Goal: Information Seeking & Learning: Learn about a topic

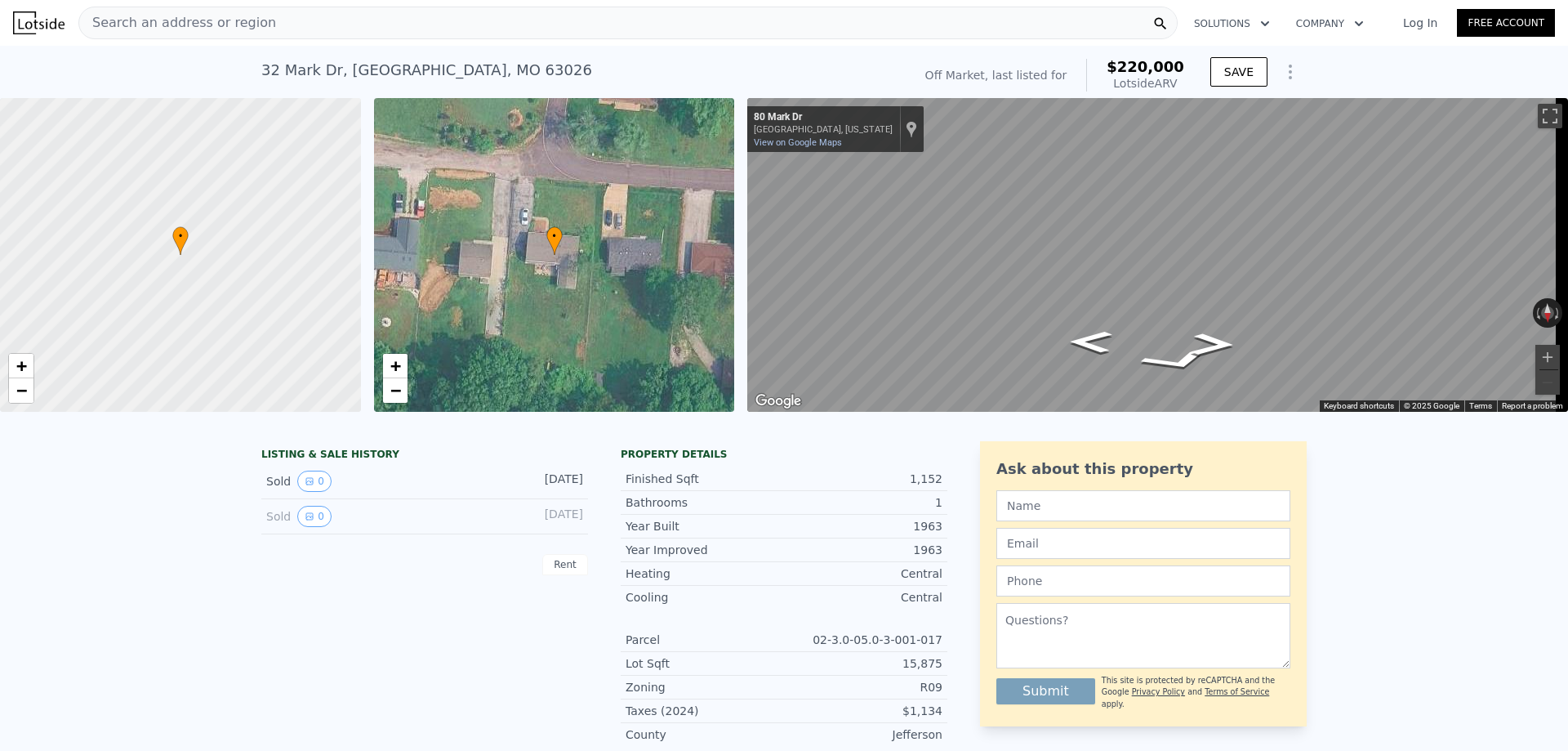
click at [1285, 74] on icon "Show Options" at bounding box center [1291, 72] width 20 height 20
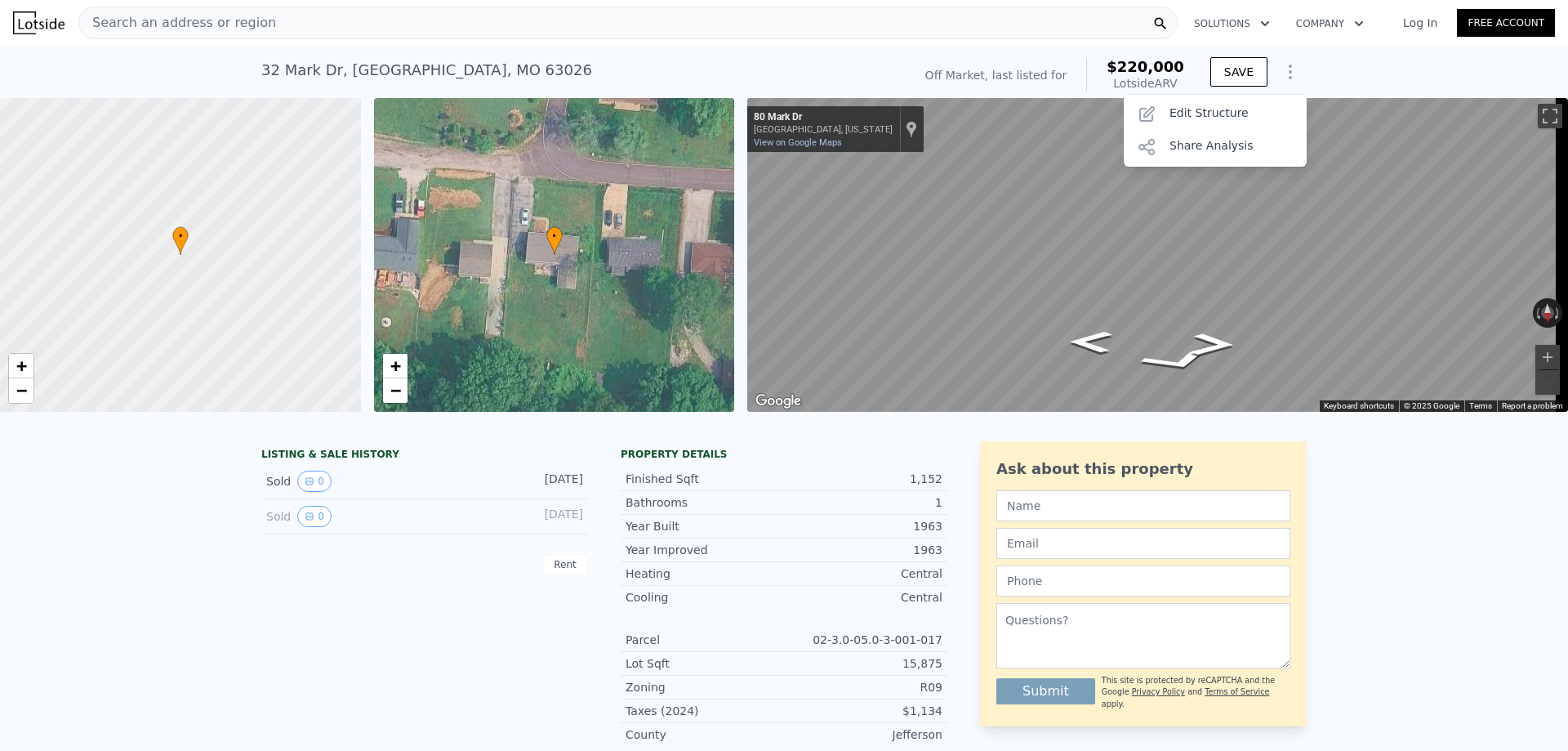
click at [1285, 74] on icon "Show Options" at bounding box center [1291, 72] width 20 height 20
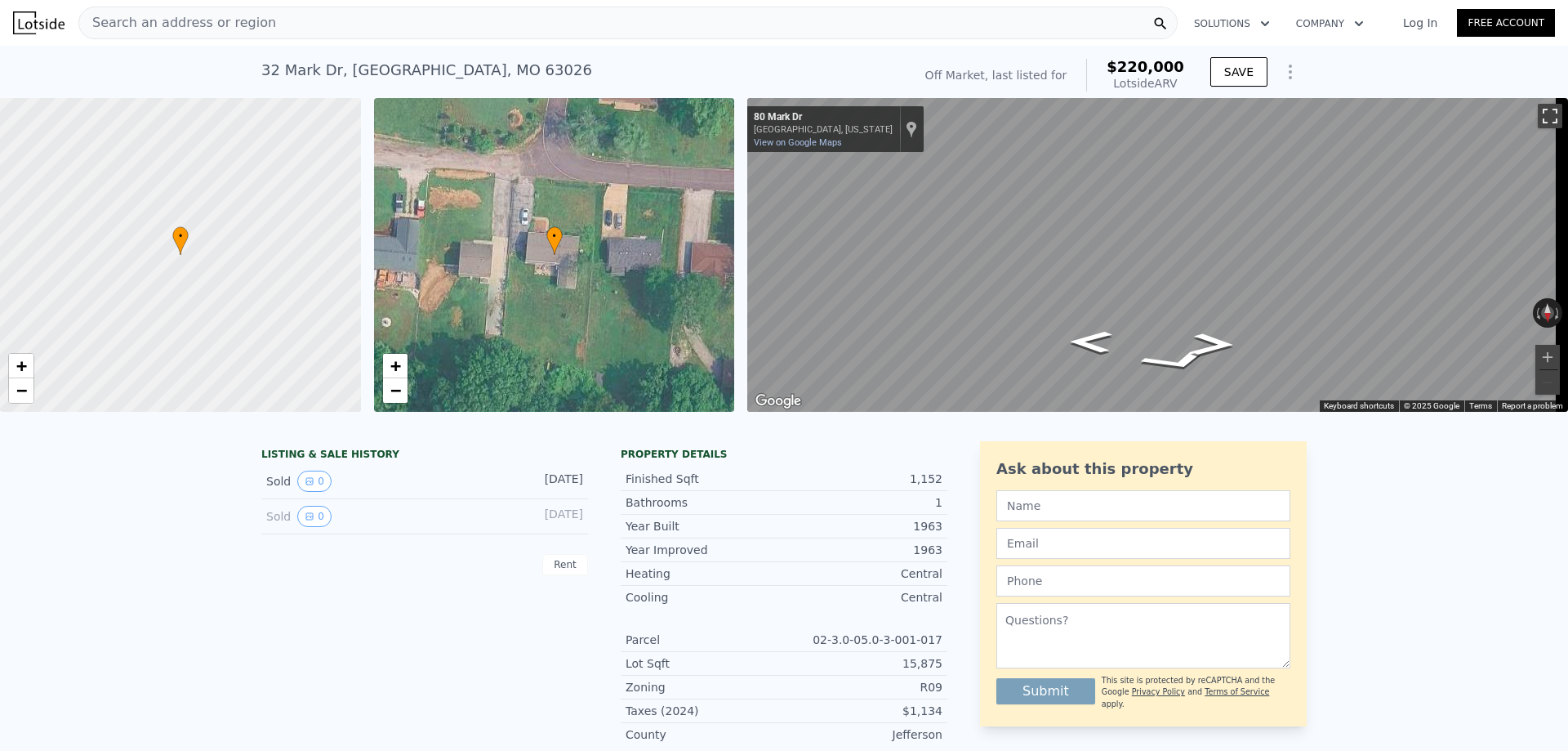
click at [1540, 116] on button "Toggle fullscreen view" at bounding box center [1550, 116] width 25 height 25
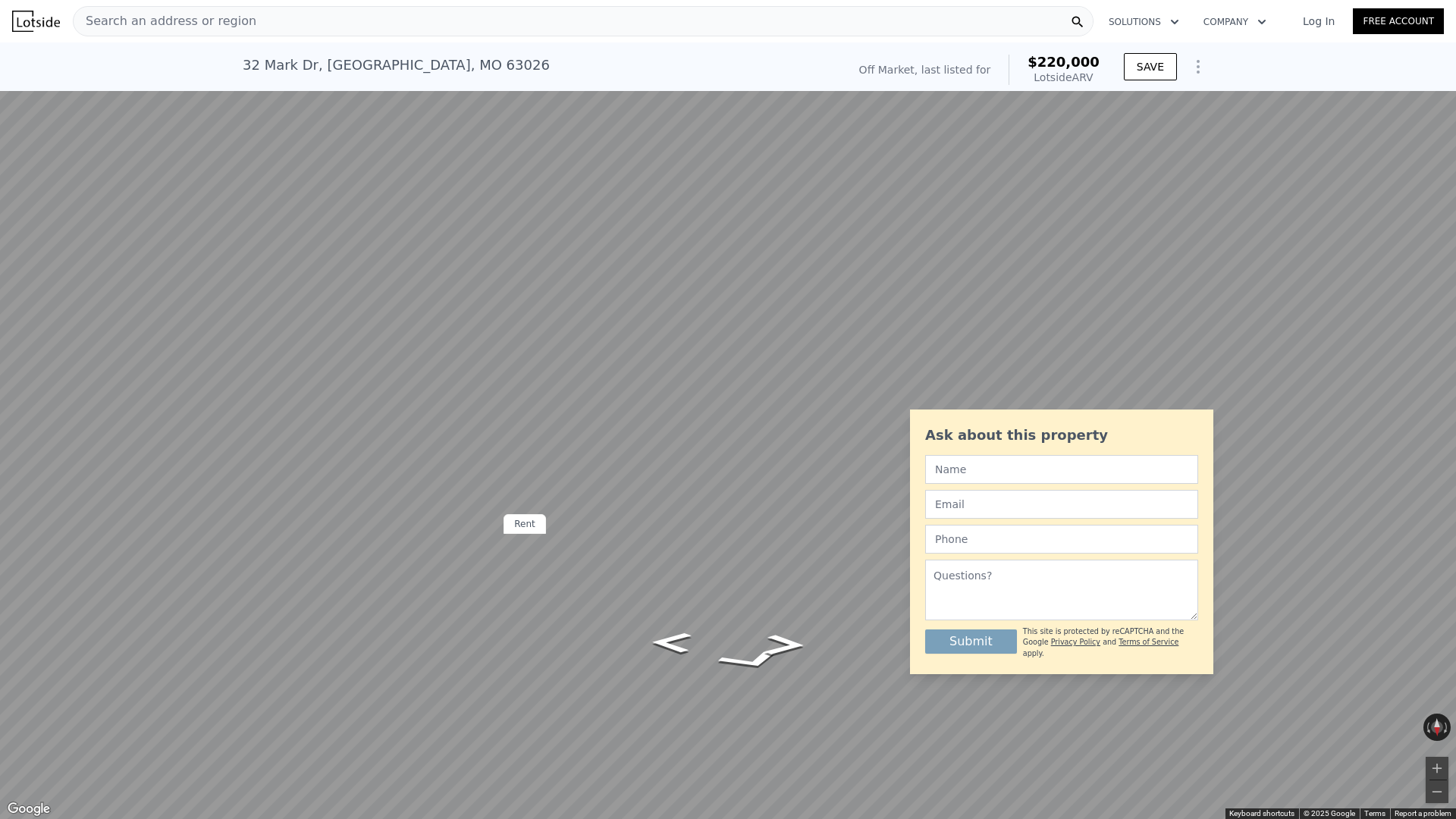
click at [1435, 16] on button "Toggle fullscreen view" at bounding box center [1440, 16] width 23 height 23
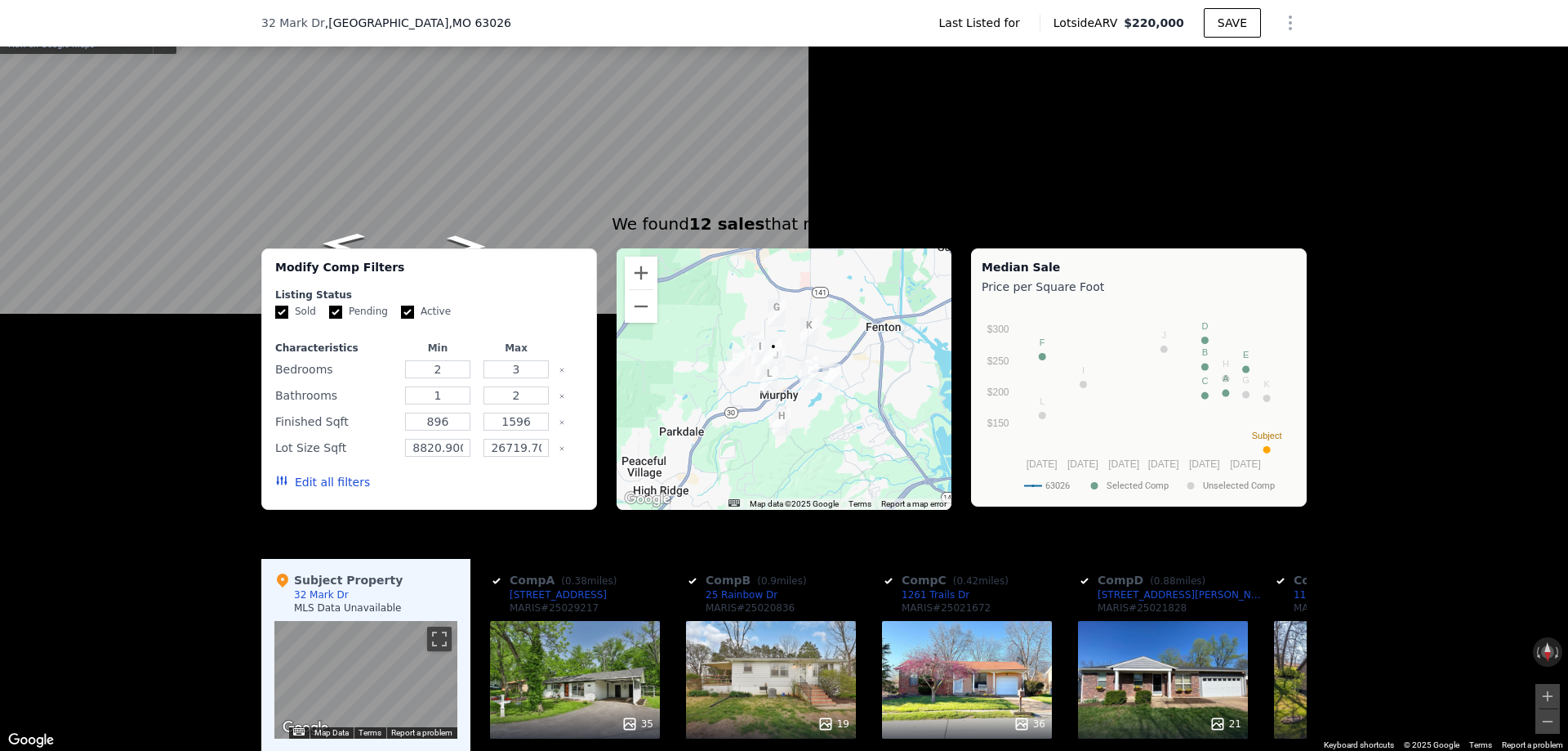
scroll to position [894, 0]
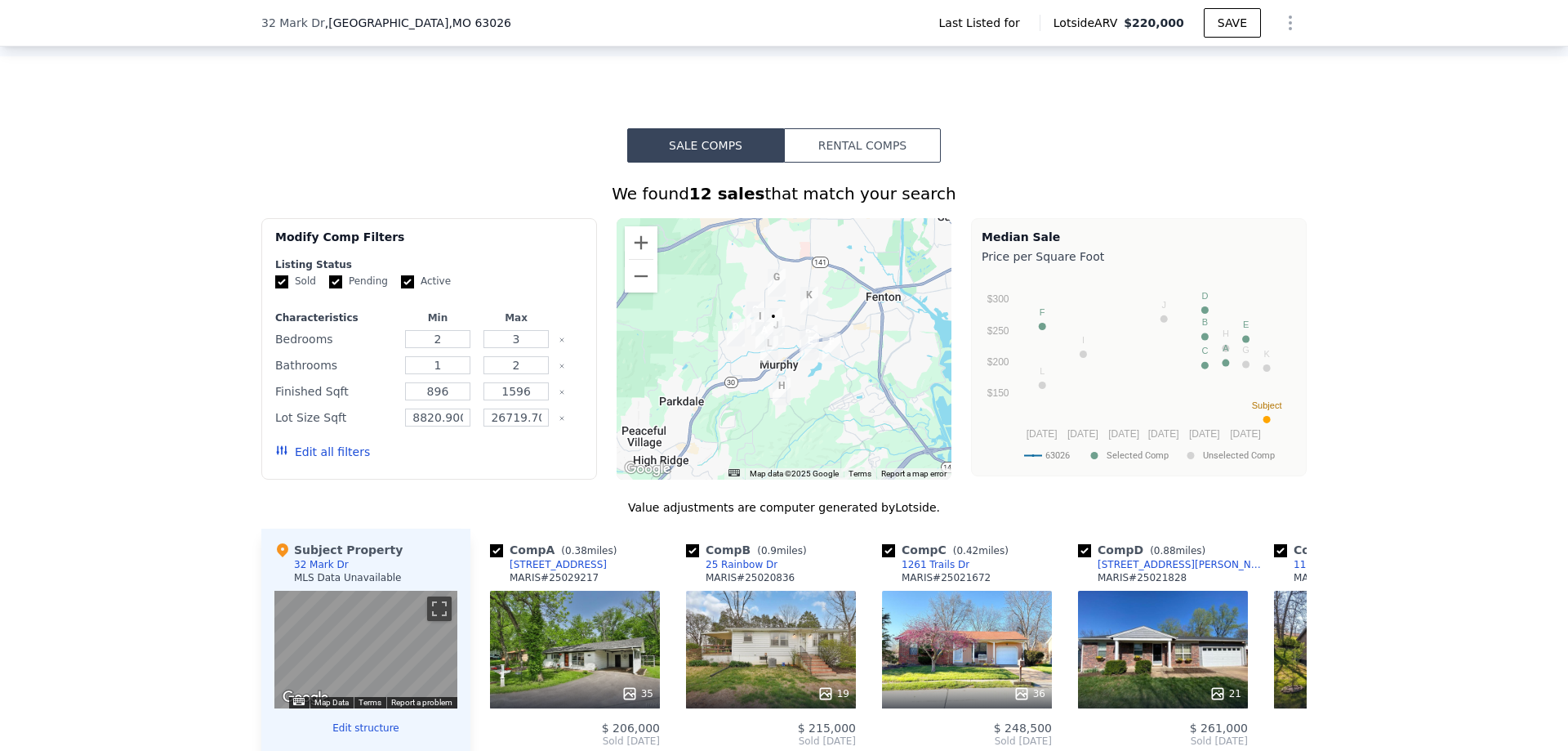
click at [308, 460] on button "Edit all filters" at bounding box center [322, 451] width 94 height 17
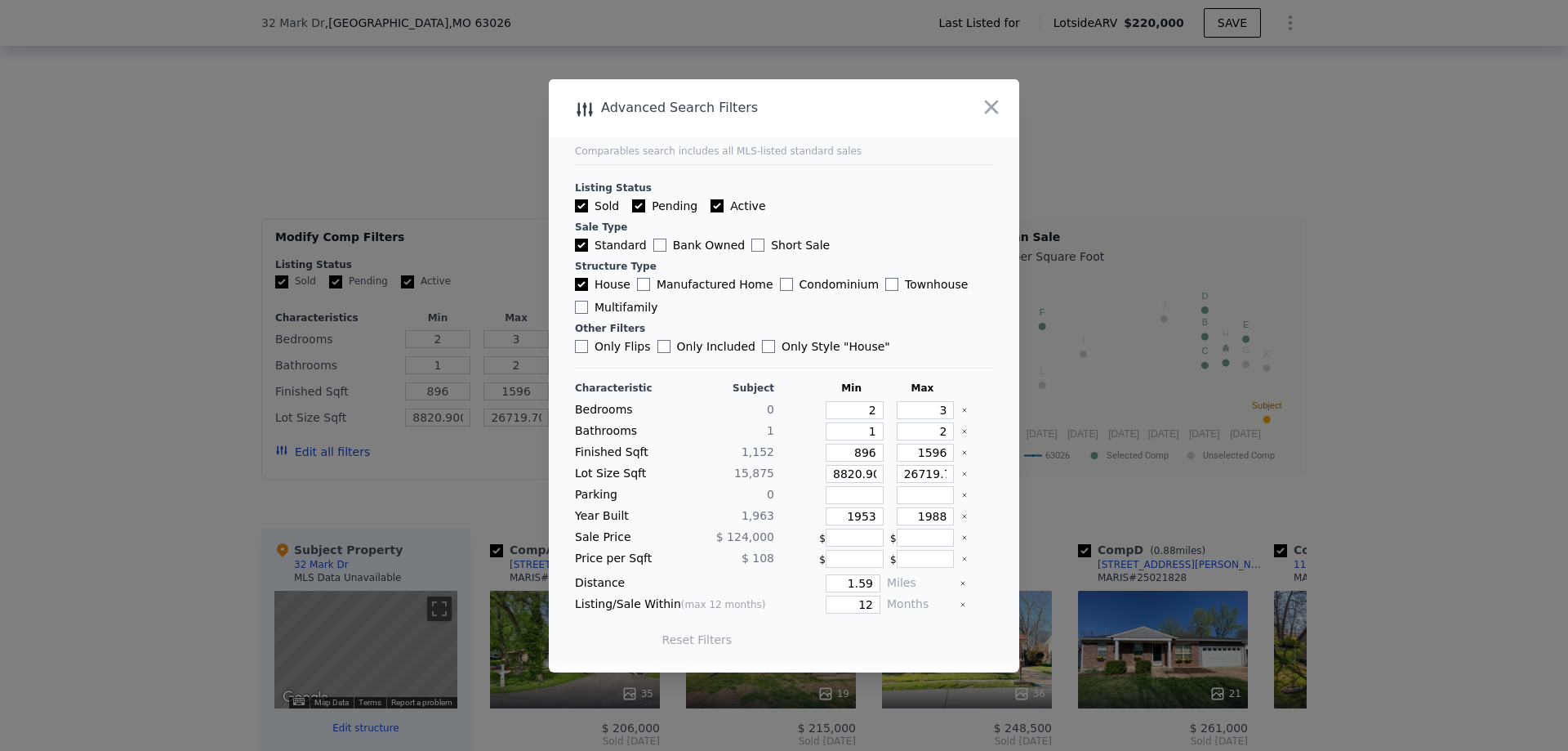
click at [710, 202] on input "Active" at bounding box center [716, 205] width 13 height 13
checkbox input "false"
click at [638, 209] on input "Pending" at bounding box center [639, 205] width 13 height 13
checkbox input "false"
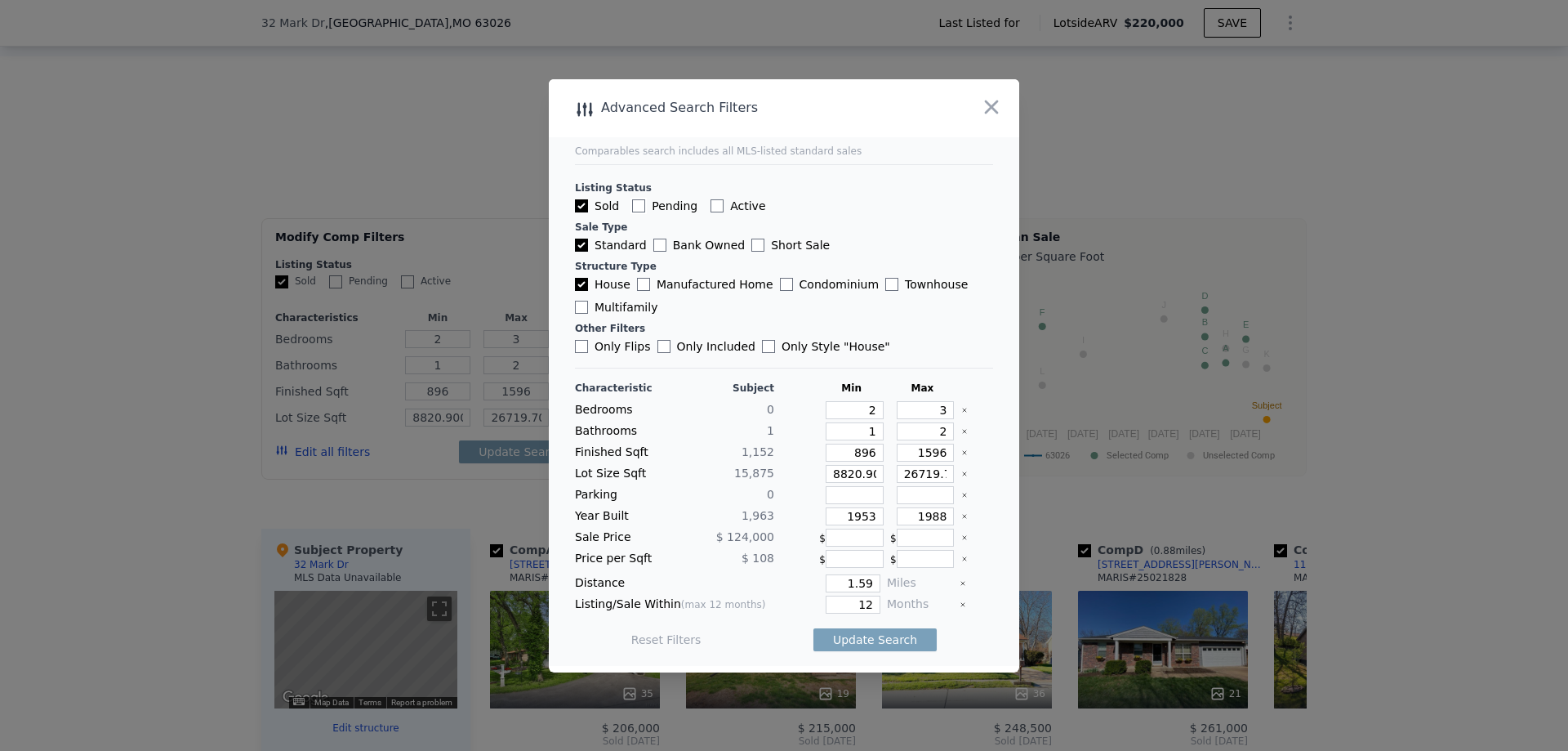
checkbox input "false"
click at [874, 639] on button "Update Search" at bounding box center [875, 639] width 124 height 23
click at [995, 107] on icon "button" at bounding box center [991, 106] width 23 height 23
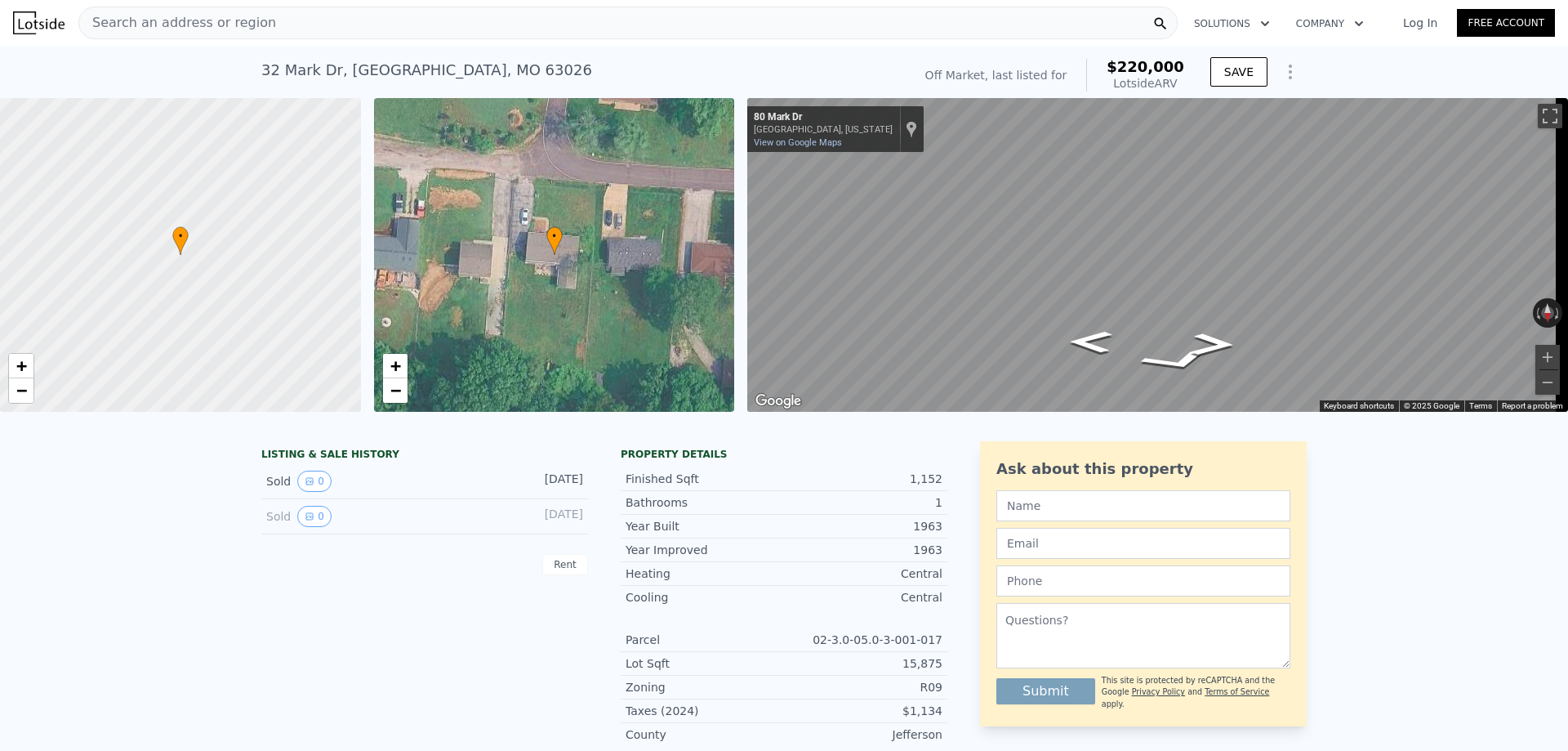
click at [213, 16] on span "Search an address or region" at bounding box center [178, 23] width 196 height 20
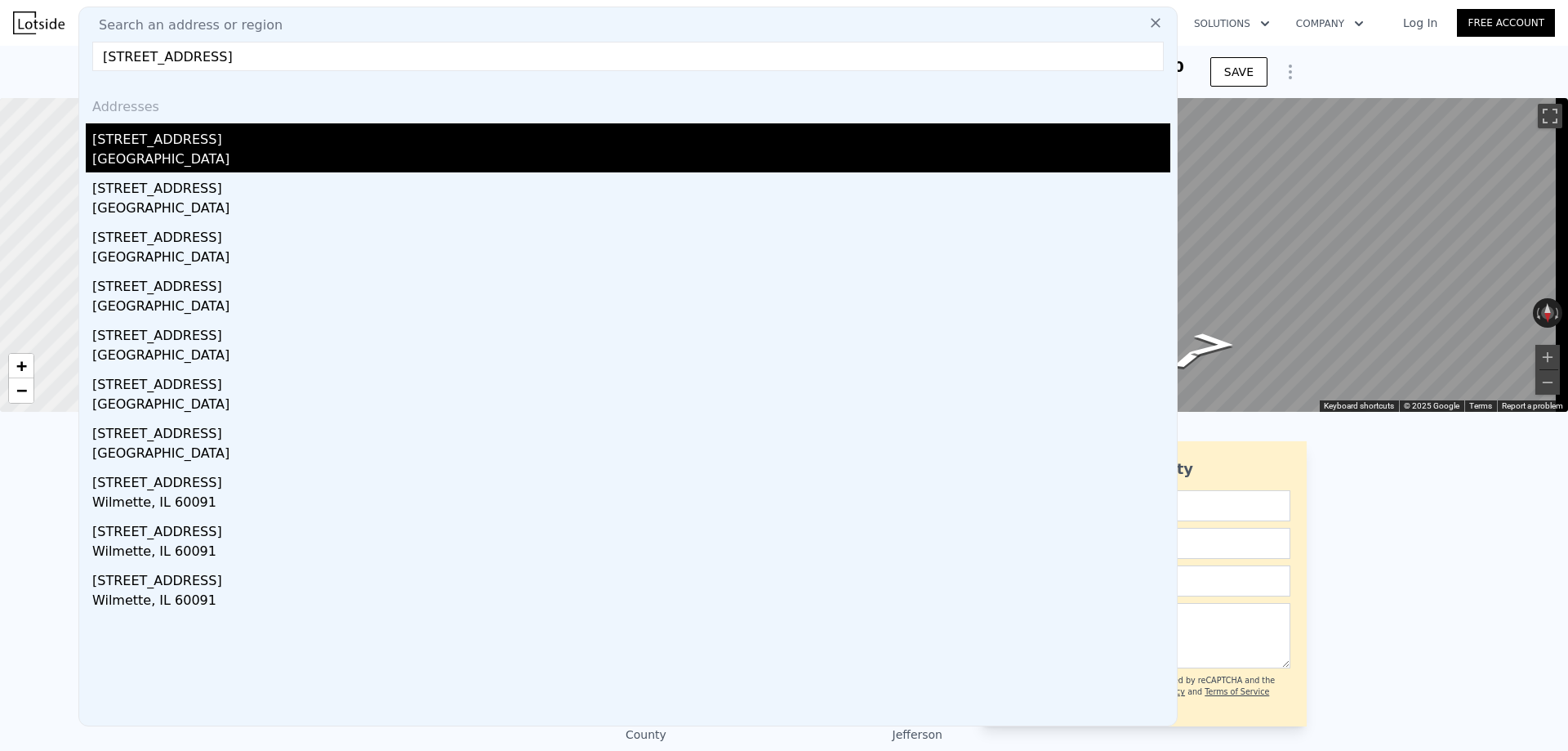
type input "[STREET_ADDRESS]"
click at [161, 139] on div "[STREET_ADDRESS]" at bounding box center [631, 137] width 1078 height 27
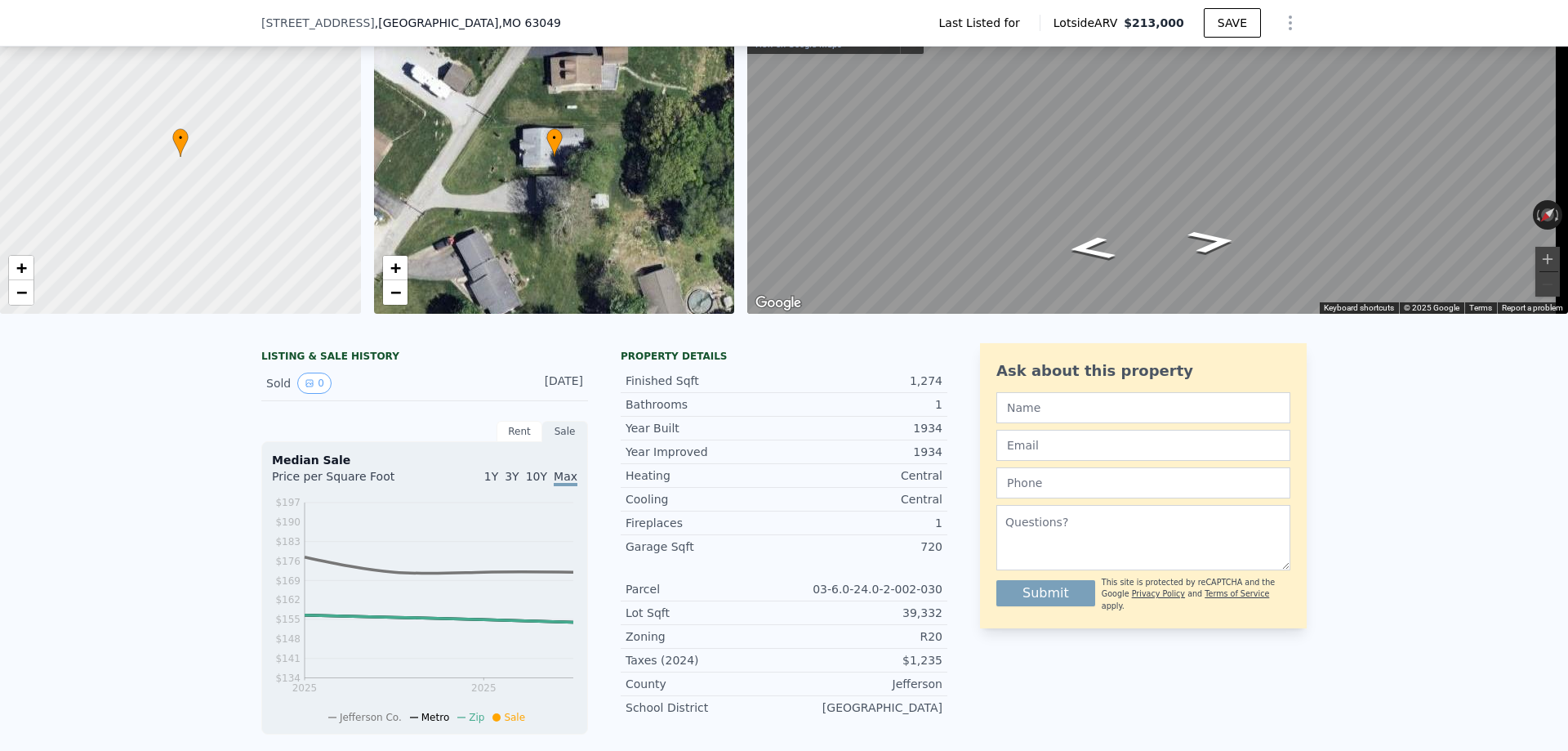
scroll to position [76, 0]
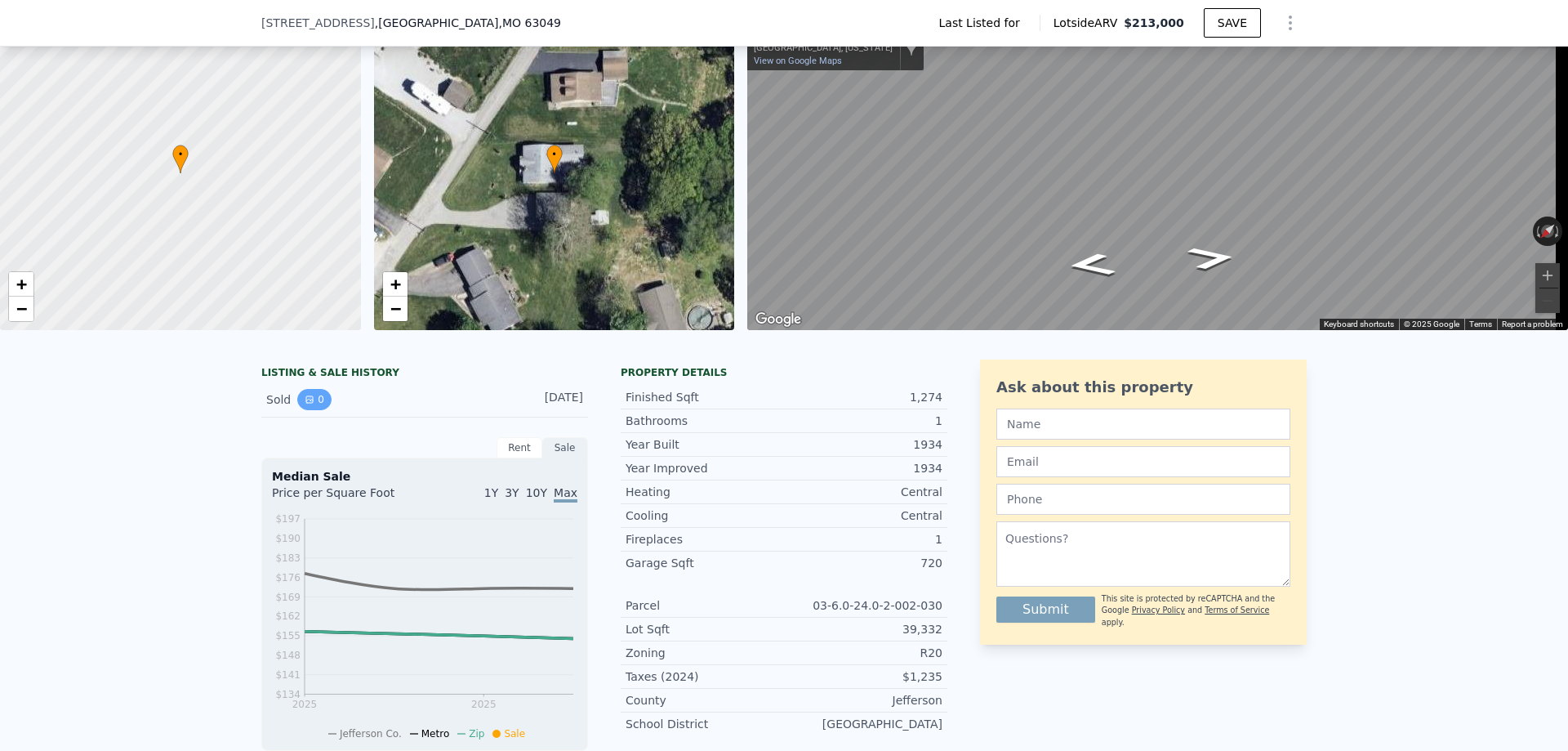
click at [307, 403] on icon "View historical data" at bounding box center [309, 399] width 7 height 7
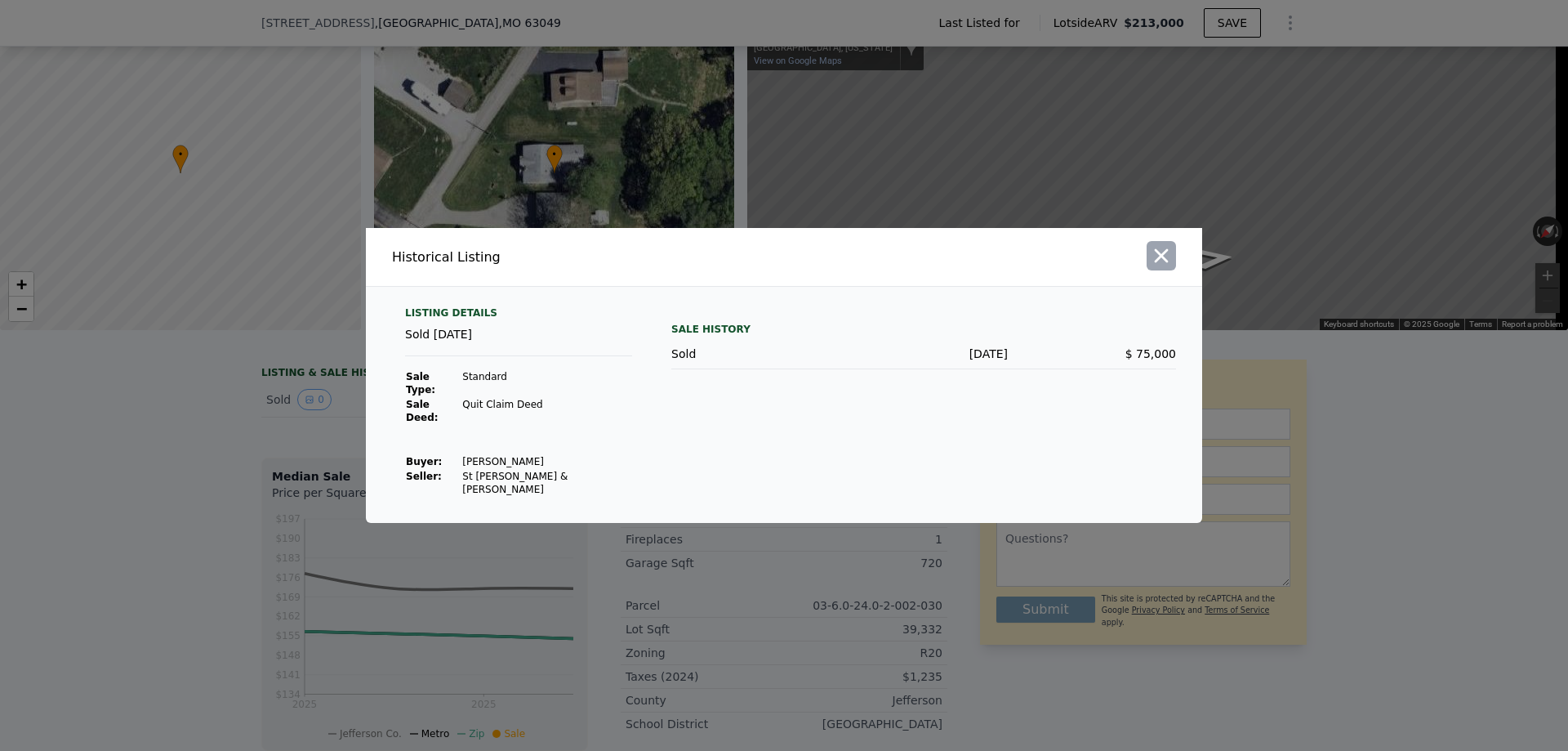
click at [1160, 263] on icon "button" at bounding box center [1162, 257] width 14 height 14
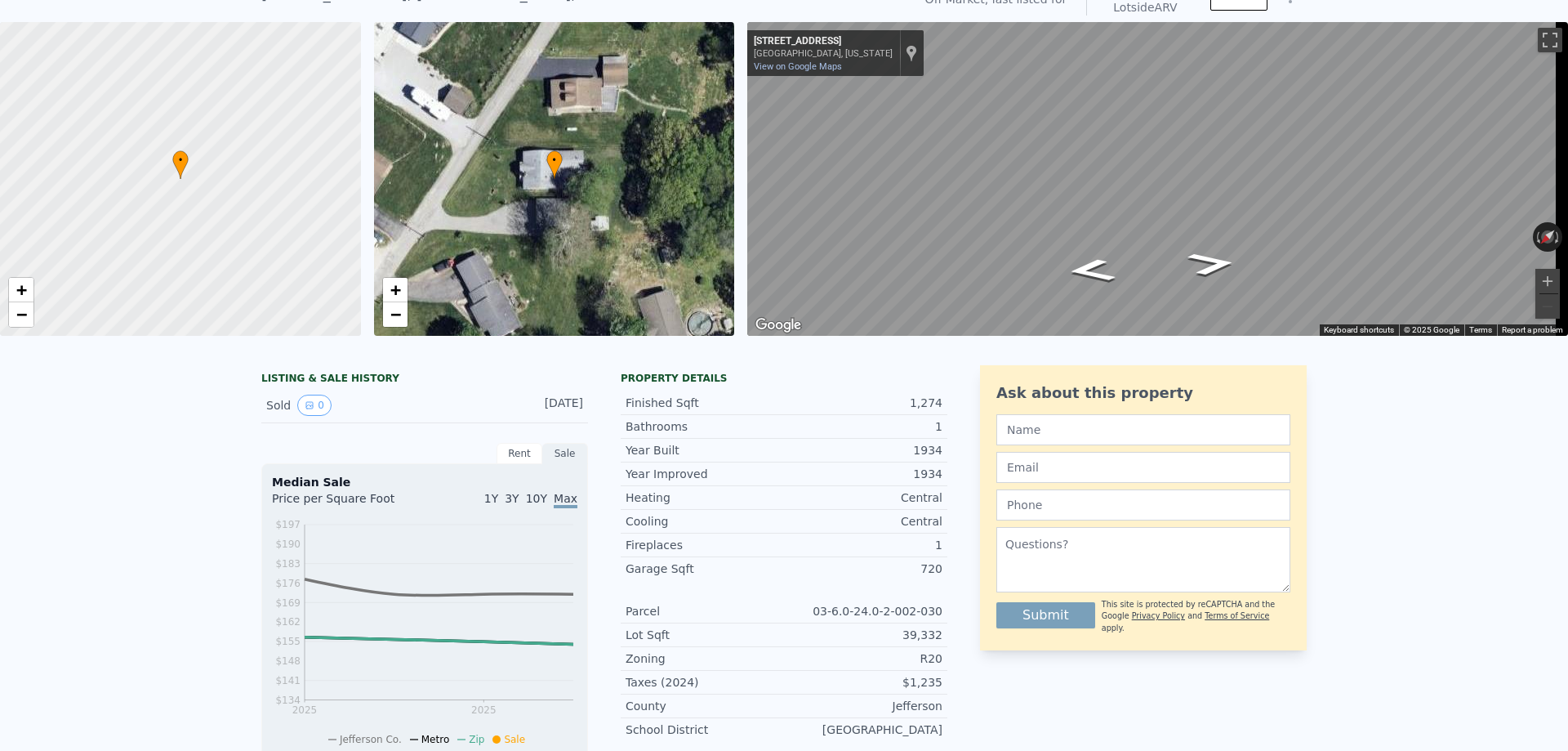
scroll to position [6, 0]
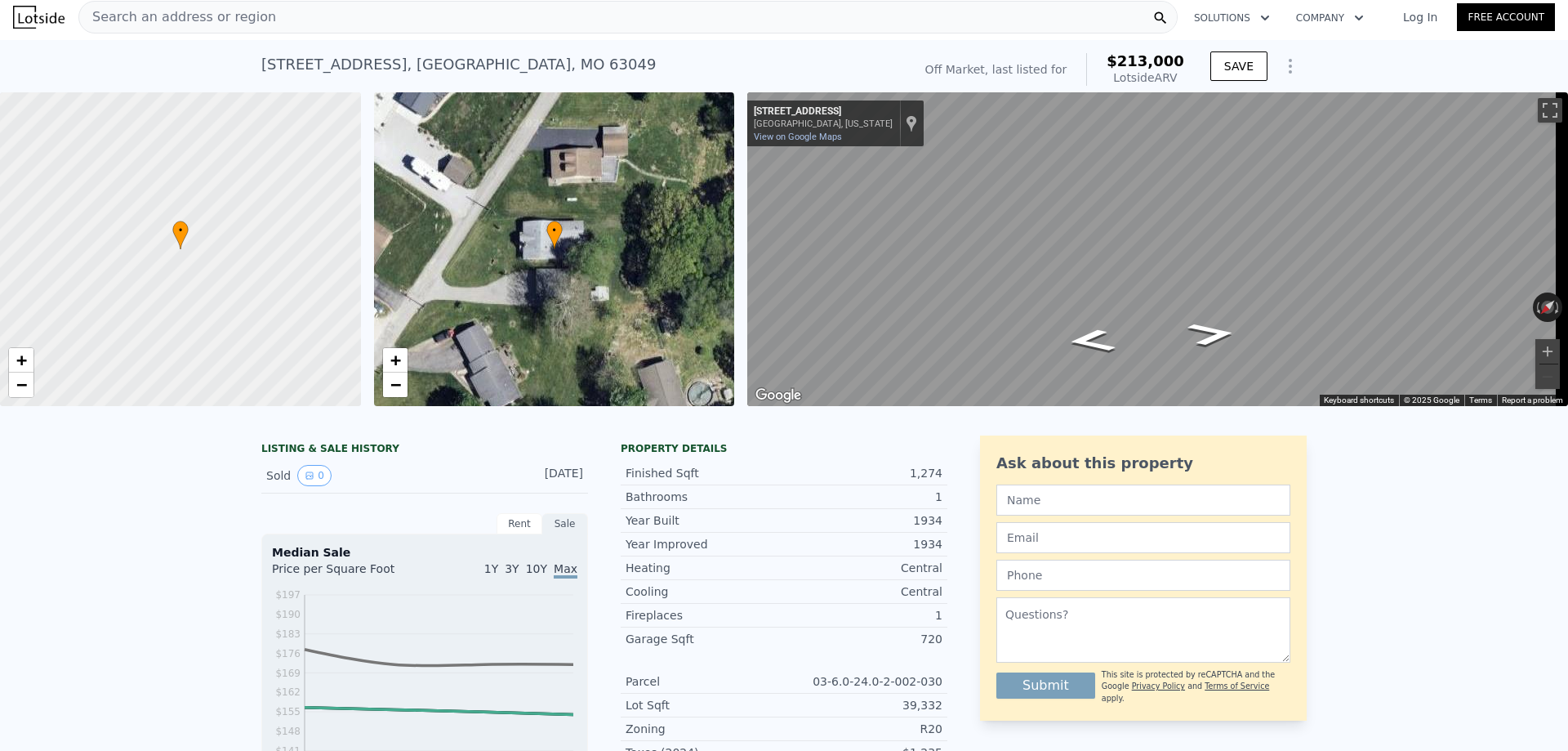
click at [534, 59] on div "3112 Carlton Dr , High Ridge , MO 63049 No sales on record (~ARV $213k )" at bounding box center [584, 69] width 644 height 46
click at [233, 20] on span "Search an address or region" at bounding box center [178, 17] width 196 height 20
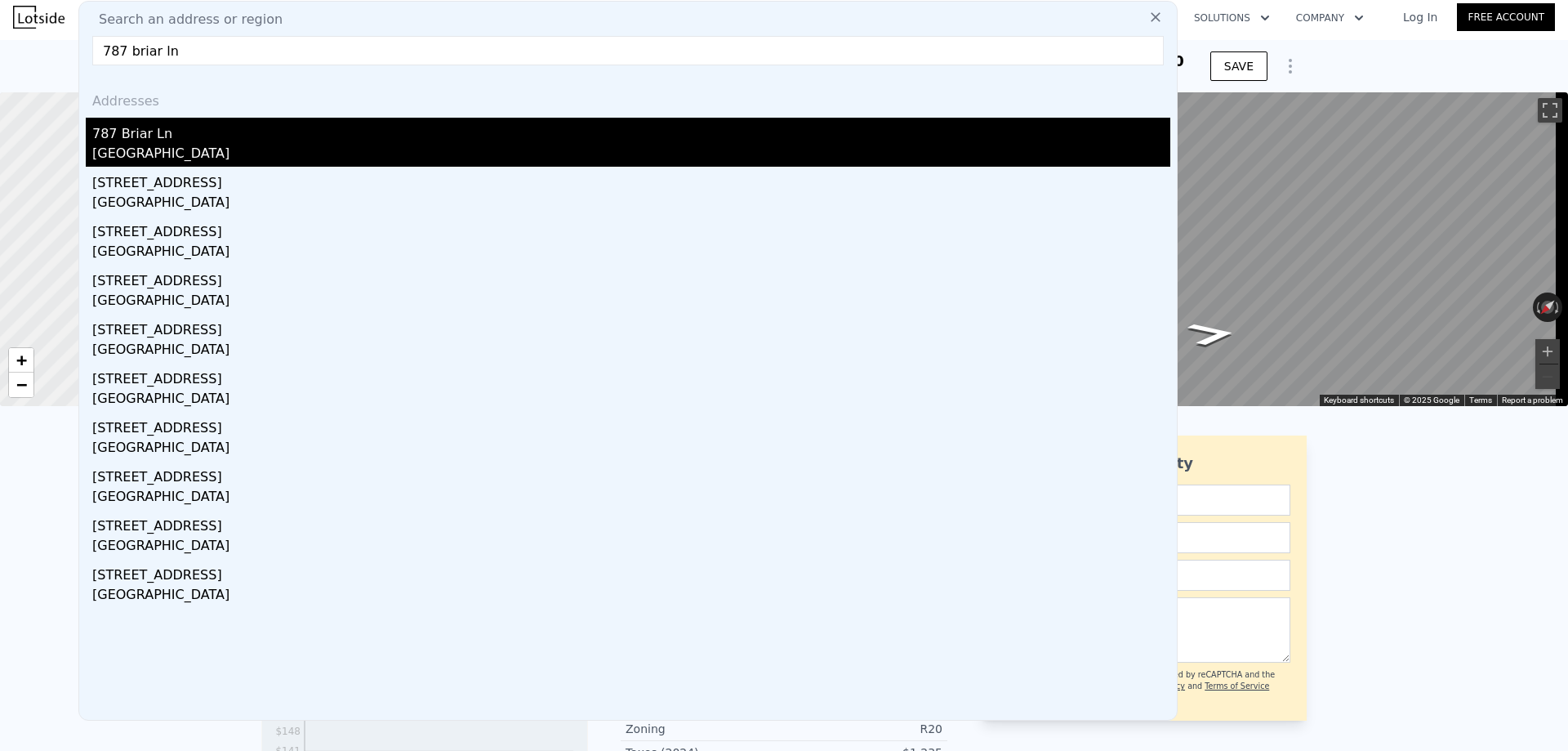
type input "787 briar ln"
click at [135, 137] on div "787 Briar Ln" at bounding box center [631, 131] width 1078 height 27
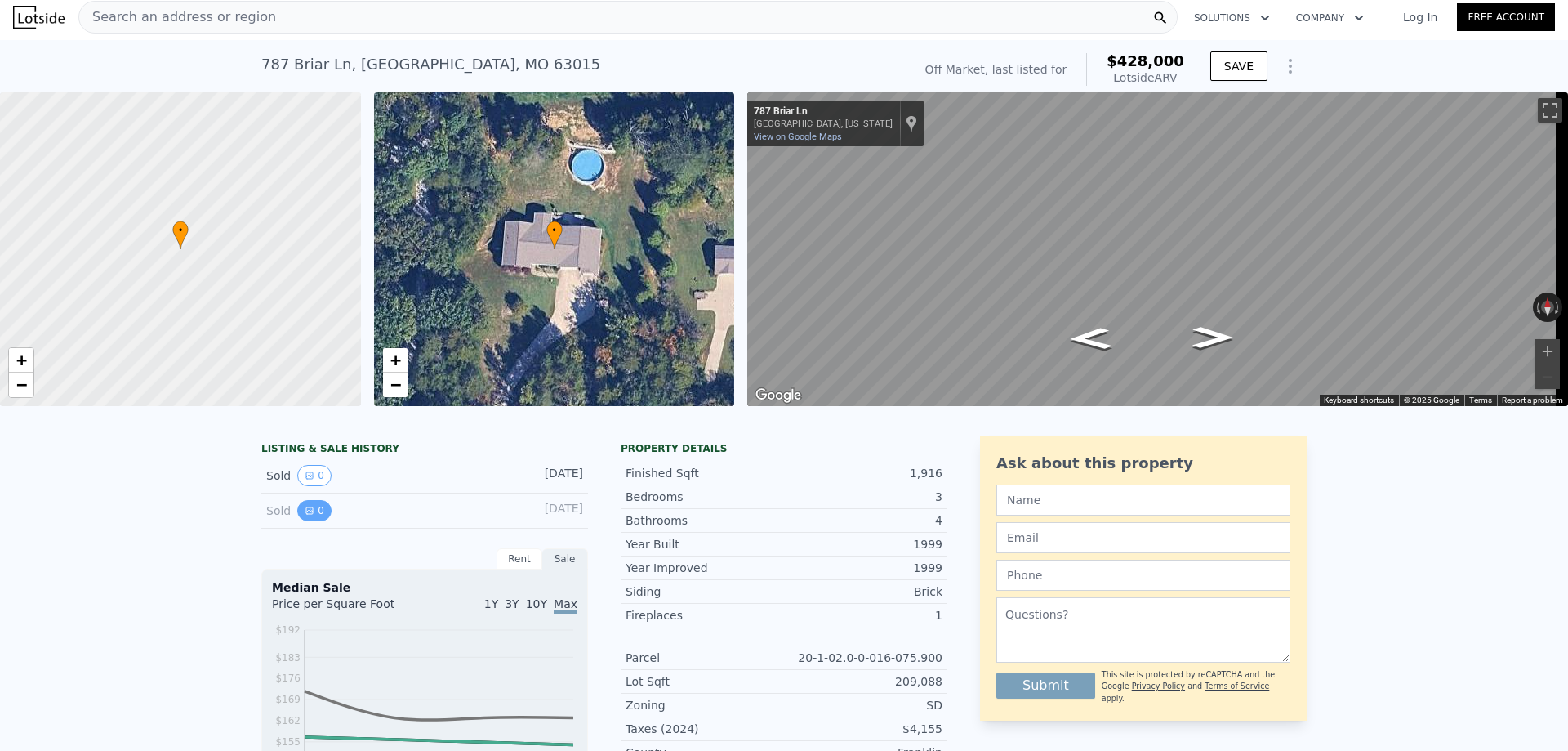
click at [309, 521] on button "0" at bounding box center [314, 511] width 34 height 22
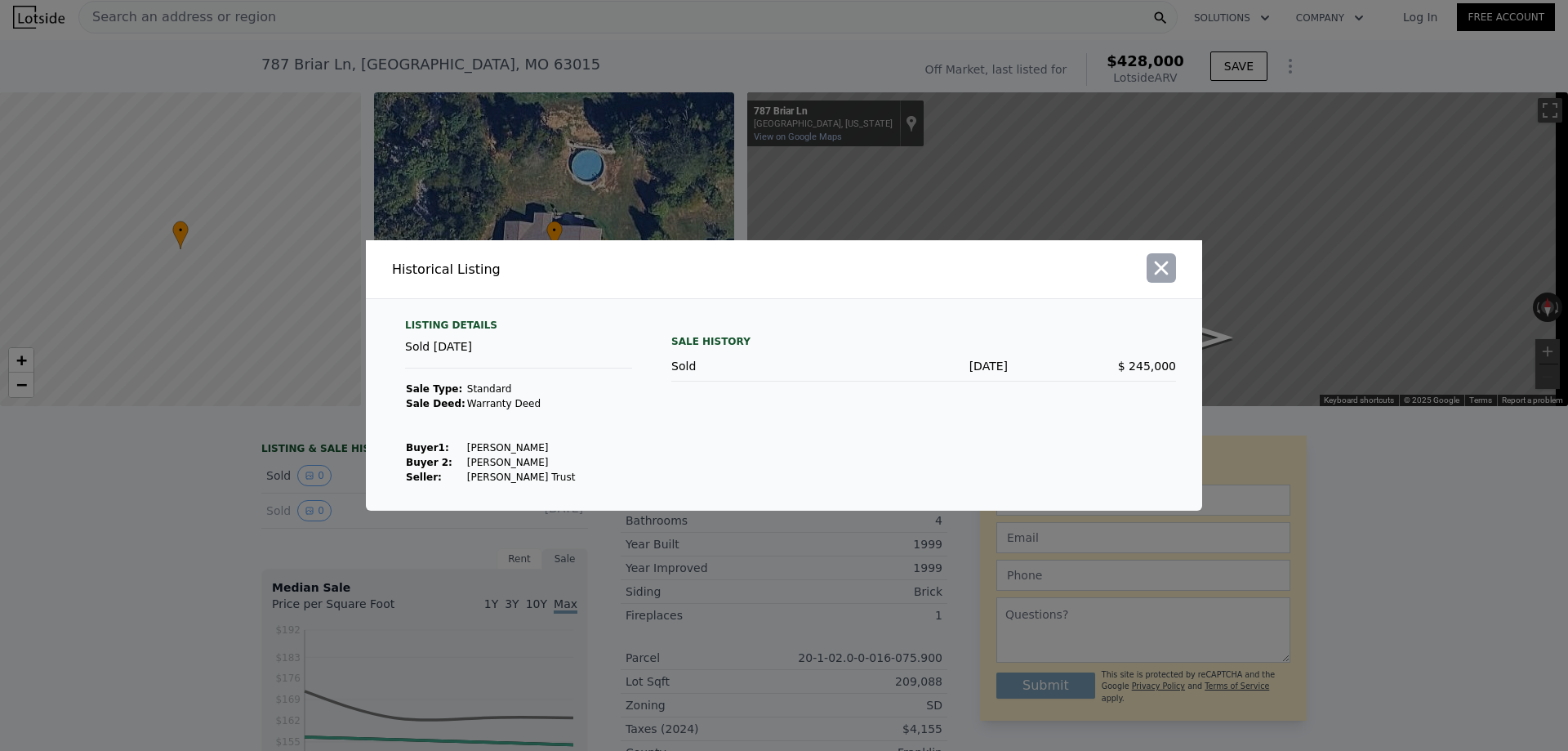
click at [1160, 264] on icon "button" at bounding box center [1161, 267] width 23 height 23
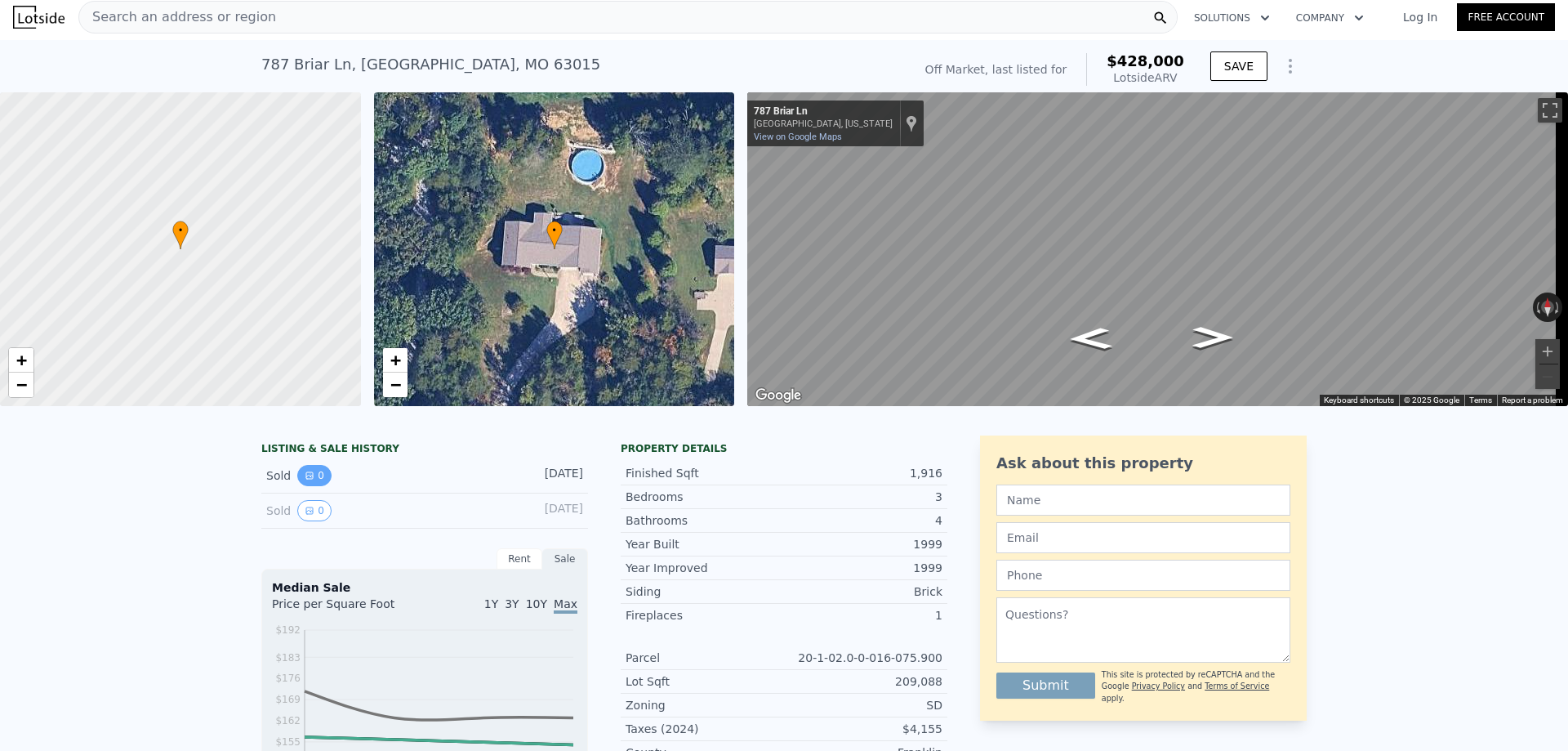
click at [310, 483] on button "0" at bounding box center [314, 476] width 34 height 22
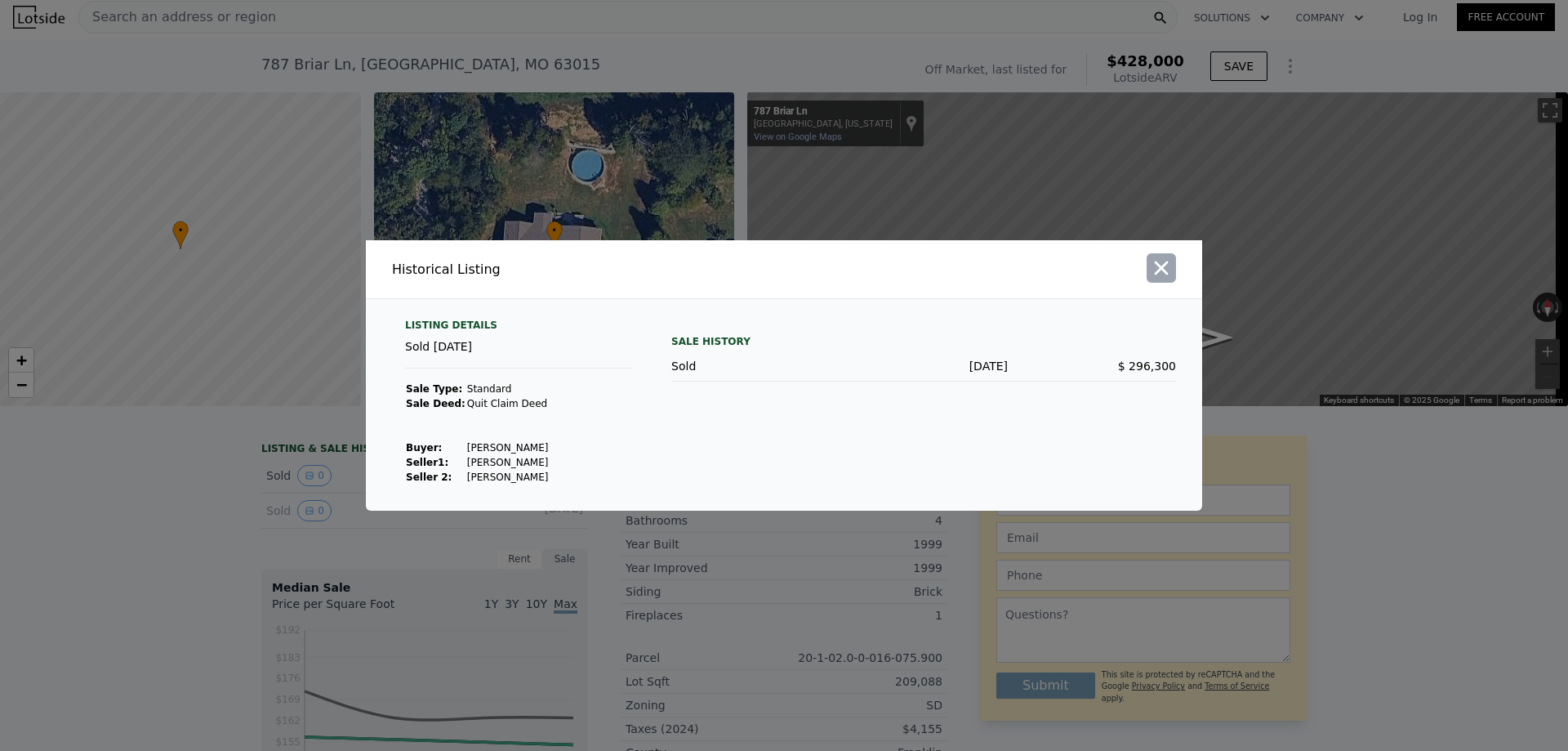
click at [1162, 264] on icon "button" at bounding box center [1161, 267] width 23 height 23
